Goal: Navigation & Orientation: Find specific page/section

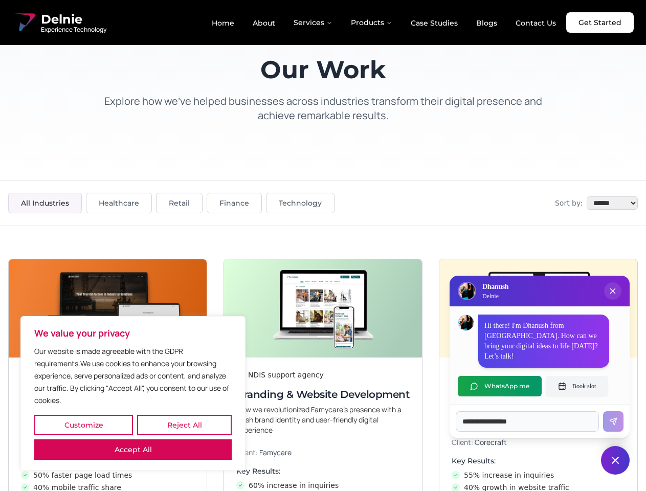
click at [83, 425] on button "Customize" at bounding box center [83, 425] width 99 height 20
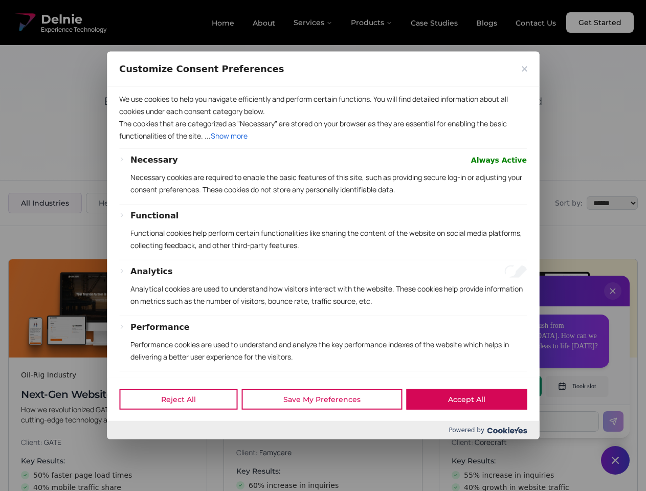
click at [184, 425] on div at bounding box center [323, 245] width 646 height 491
click at [133, 450] on div at bounding box center [323, 245] width 646 height 491
click at [323, 245] on p "Functional cookies help perform certain functionalities like sharing the conten…" at bounding box center [328, 239] width 396 height 25
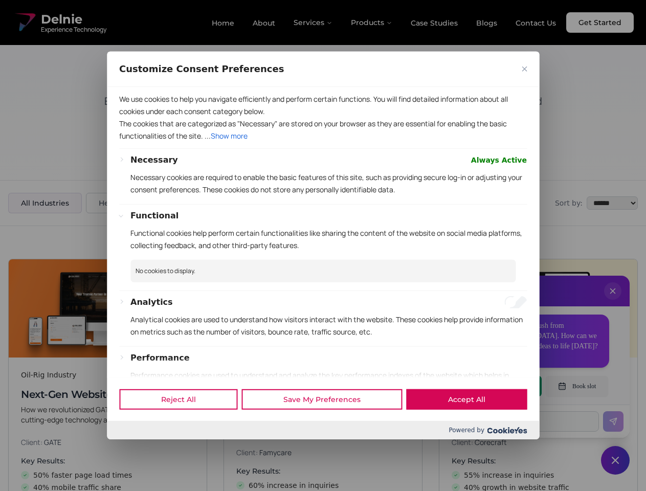
click at [613, 301] on div at bounding box center [323, 245] width 646 height 491
click at [500, 386] on div "Reject All Save My Preferences Accept All" at bounding box center [323, 398] width 432 height 43
click at [577, 386] on div at bounding box center [323, 245] width 646 height 491
click at [615, 460] on div at bounding box center [323, 245] width 646 height 491
click at [313, 23] on div at bounding box center [323, 245] width 646 height 491
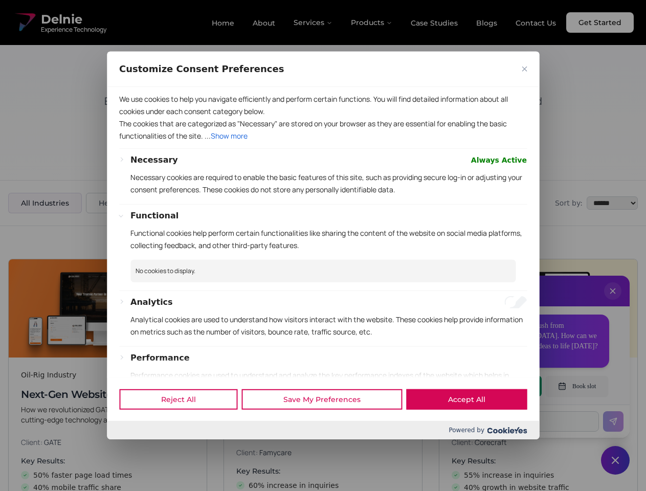
click at [372, 23] on div at bounding box center [323, 245] width 646 height 491
